Goal: Find specific fact

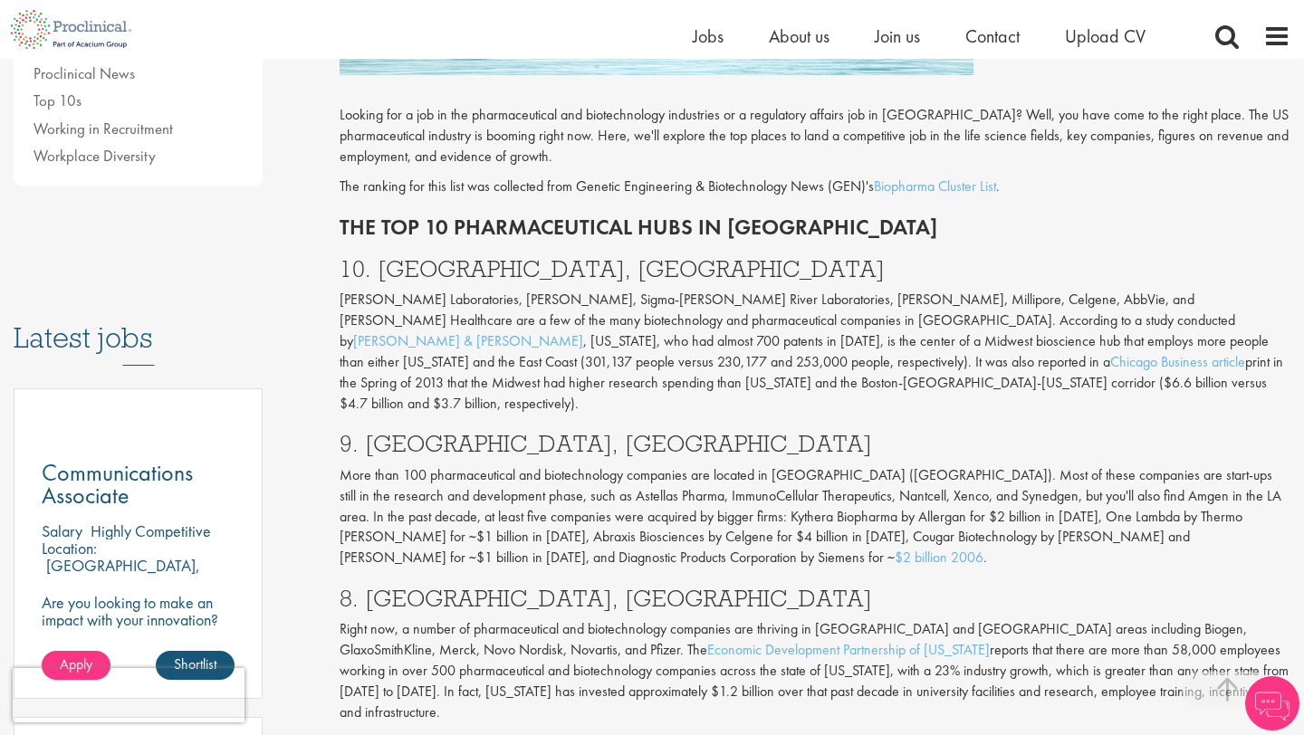
scroll to position [701, 0]
drag, startPoint x: 340, startPoint y: 251, endPoint x: 448, endPoint y: 241, distance: 108.2
click at [448, 289] on p "[PERSON_NAME] Laboratories, [PERSON_NAME], Sigma-[PERSON_NAME] River Laboratori…" at bounding box center [815, 351] width 951 height 124
click at [457, 289] on p "[PERSON_NAME] Laboratories, [PERSON_NAME], Sigma-[PERSON_NAME] River Laboratori…" at bounding box center [815, 351] width 951 height 124
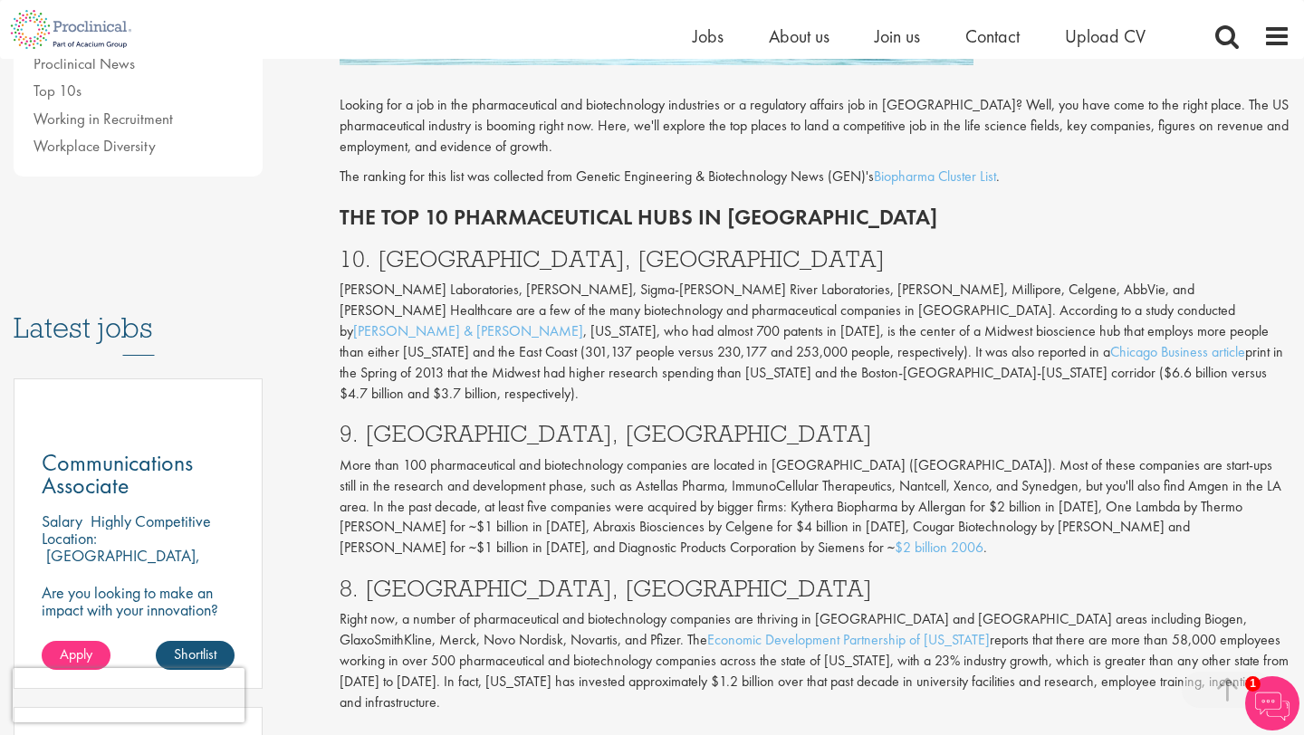
scroll to position [708, 0]
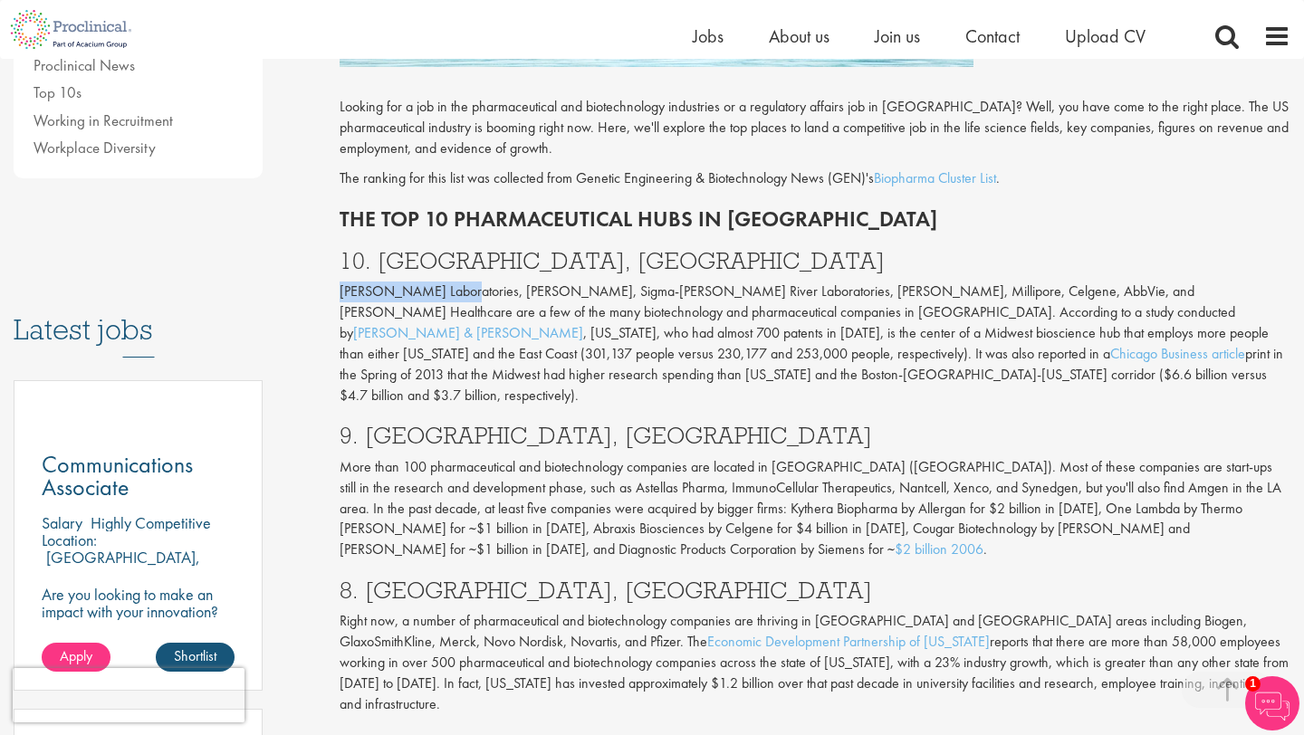
drag, startPoint x: 342, startPoint y: 236, endPoint x: 450, endPoint y: 236, distance: 107.8
click at [450, 282] on p "[PERSON_NAME] Laboratories, [PERSON_NAME], Sigma-[PERSON_NAME] River Laboratori…" at bounding box center [815, 344] width 951 height 124
copy p "[PERSON_NAME] Laboratories"
drag, startPoint x: 461, startPoint y: 243, endPoint x: 494, endPoint y: 242, distance: 32.6
click at [494, 282] on p "[PERSON_NAME] Laboratories, [PERSON_NAME], Sigma-[PERSON_NAME] River Laboratori…" at bounding box center [815, 344] width 951 height 124
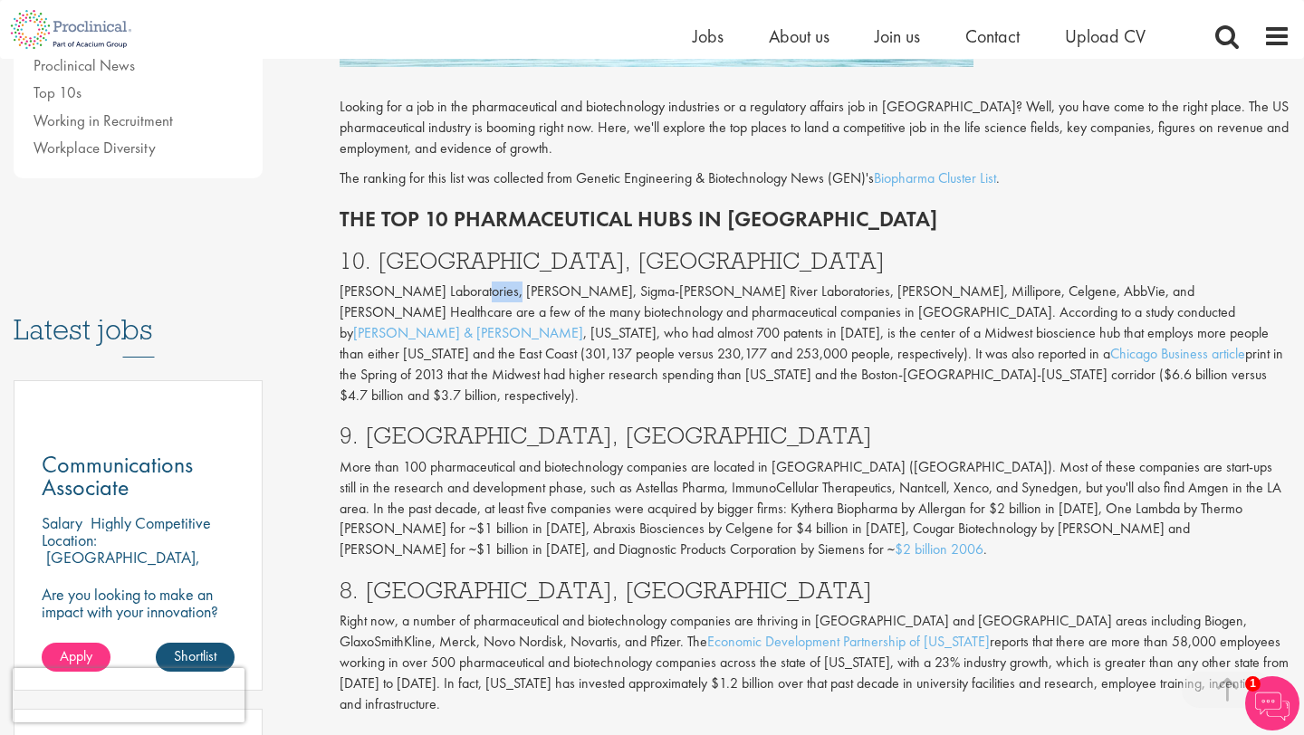
copy p "[PERSON_NAME]"
drag, startPoint x: 503, startPoint y: 244, endPoint x: 580, endPoint y: 242, distance: 77.0
click at [580, 282] on p "[PERSON_NAME] Laboratories, [PERSON_NAME], Sigma-[PERSON_NAME] River Laboratori…" at bounding box center [815, 344] width 951 height 124
copy p "Sigma-[PERSON_NAME]"
drag, startPoint x: 794, startPoint y: 239, endPoint x: 839, endPoint y: 235, distance: 45.5
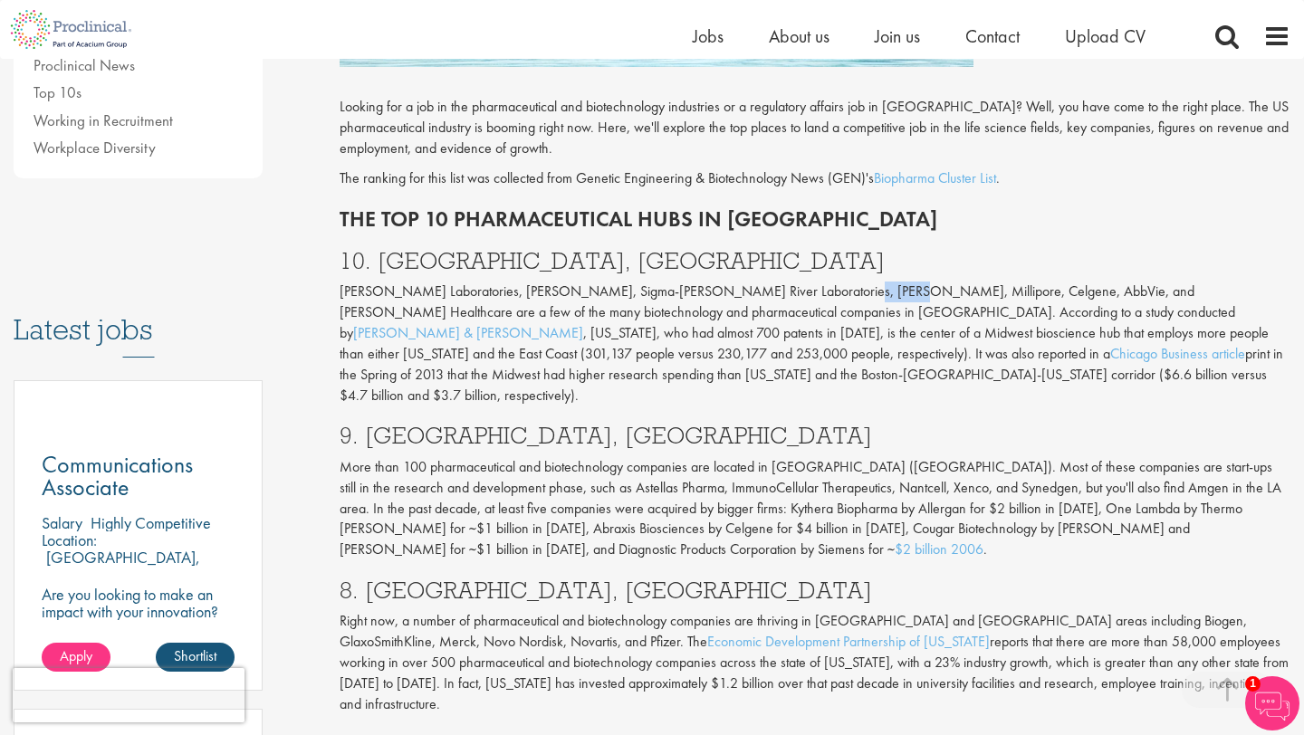
click at [839, 282] on p "[PERSON_NAME] Laboratories, [PERSON_NAME], Sigma-[PERSON_NAME] River Laboratori…" at bounding box center [815, 344] width 951 height 124
drag, startPoint x: 983, startPoint y: 241, endPoint x: 1079, endPoint y: 235, distance: 96.1
click at [1079, 282] on p "[PERSON_NAME] Laboratories, [PERSON_NAME], Sigma-[PERSON_NAME] River Laboratori…" at bounding box center [815, 344] width 951 height 124
copy p "[PERSON_NAME] Healthcare"
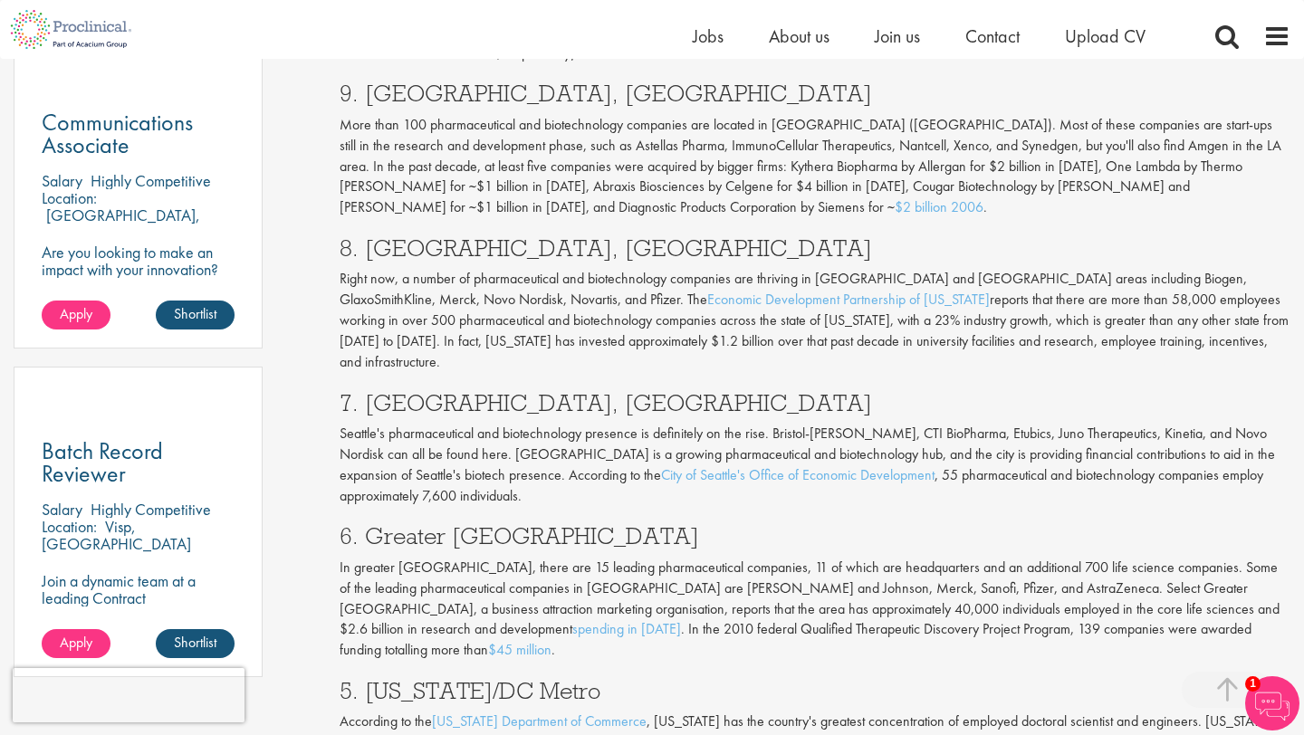
scroll to position [1047, 0]
